Goal: Transaction & Acquisition: Purchase product/service

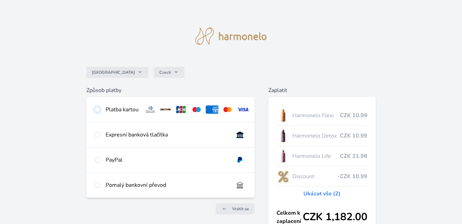
click at [98, 109] on input "radio" at bounding box center [98, 110] width 6 height 6
radio input "true"
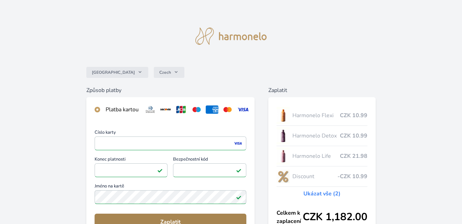
click at [158, 222] on button "Zaplatit" at bounding box center [171, 221] width 152 height 17
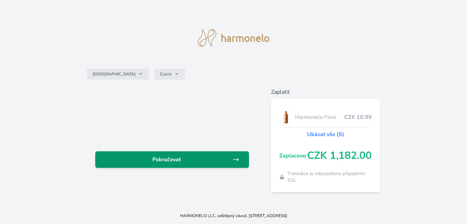
click at [158, 159] on span "Pokračovat" at bounding box center [167, 159] width 132 height 8
